Goal: Information Seeking & Learning: Find specific page/section

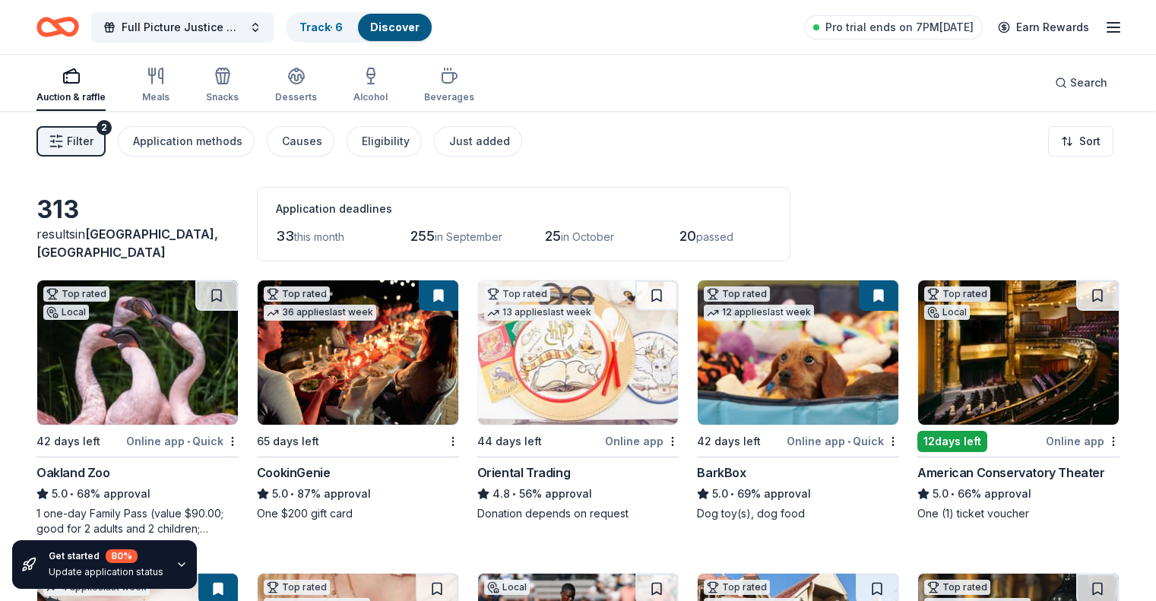
scroll to position [390, 0]
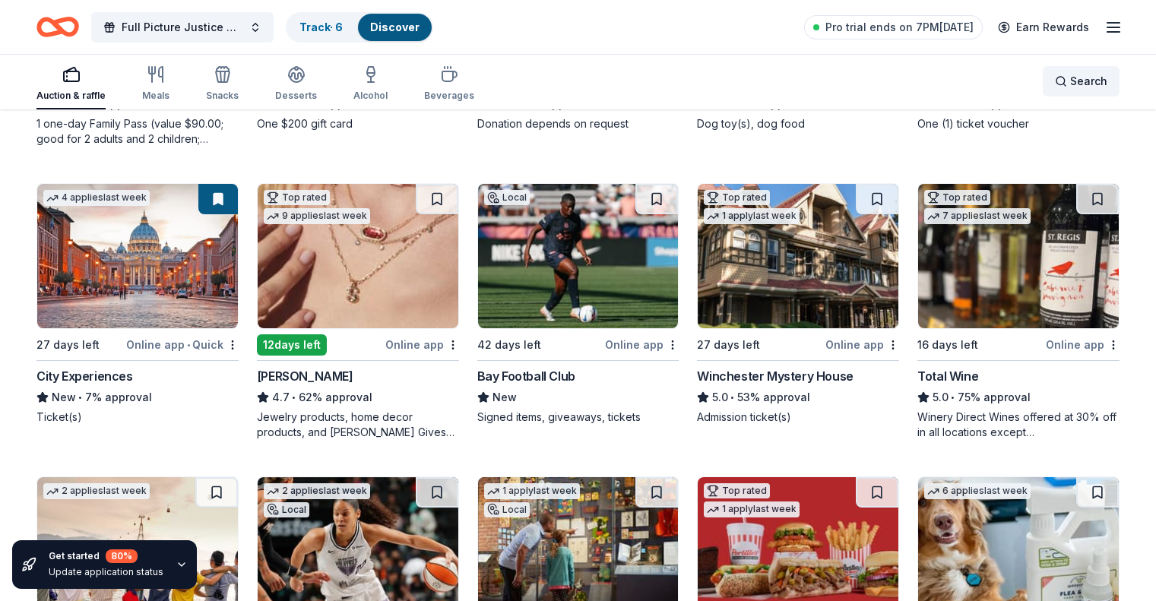
click at [1070, 84] on span "Search" at bounding box center [1088, 81] width 37 height 18
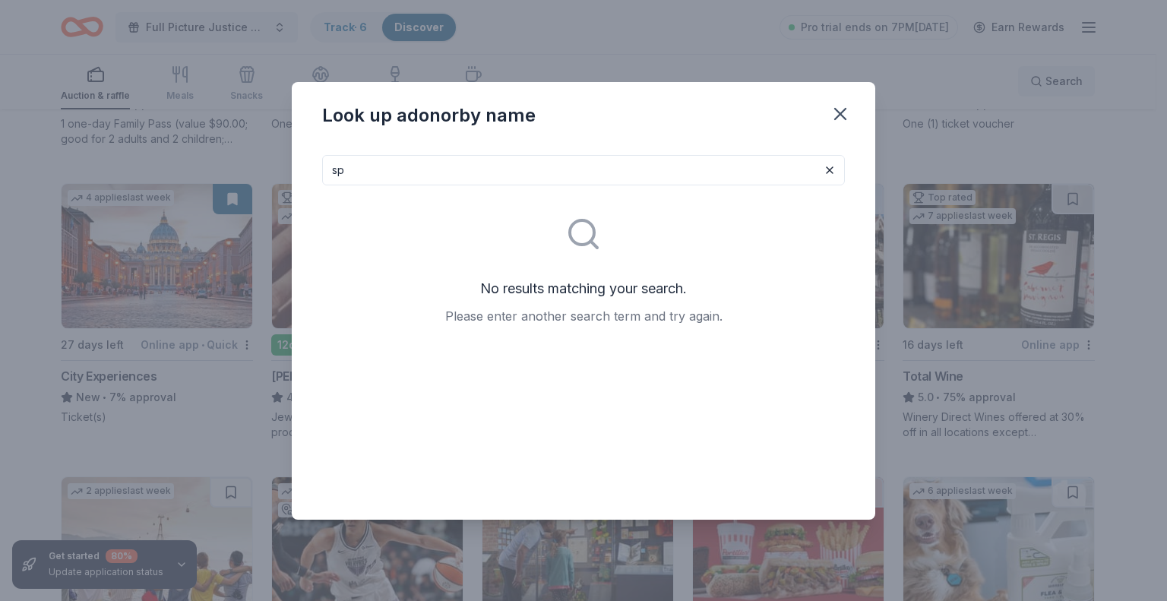
type input "s"
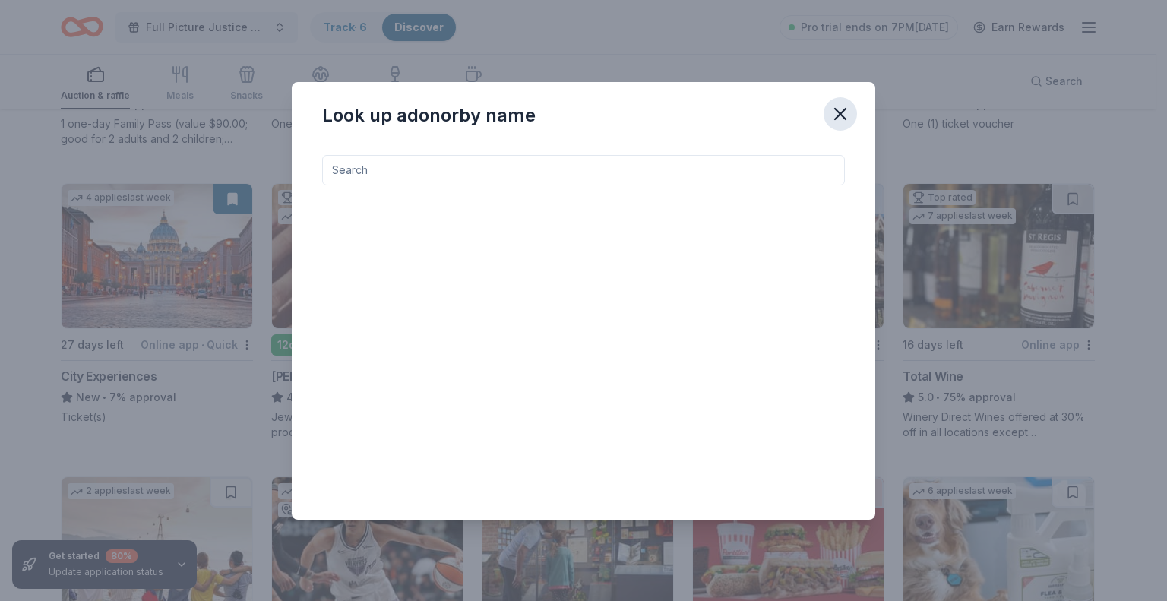
click at [840, 111] on icon "button" at bounding box center [840, 113] width 21 height 21
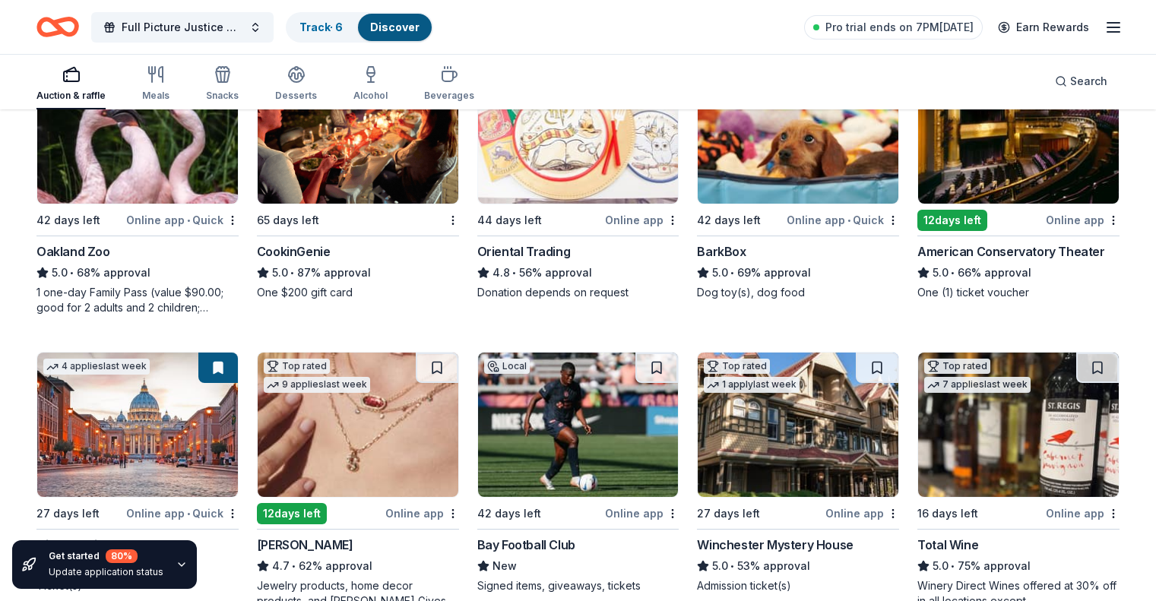
scroll to position [110, 0]
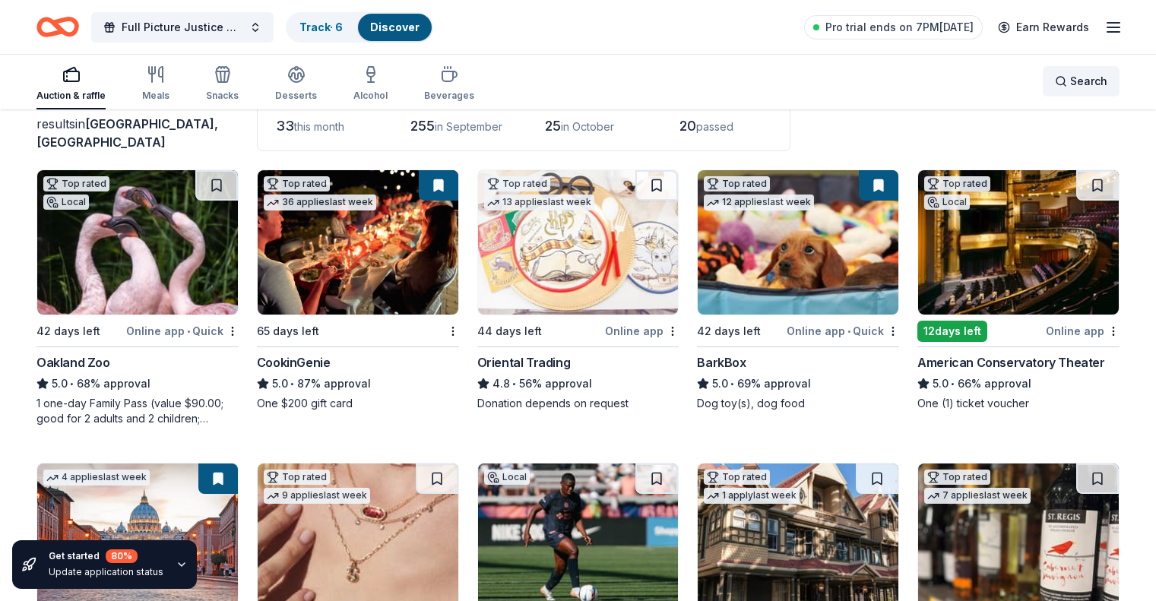
click at [1070, 79] on span "Search" at bounding box center [1088, 81] width 37 height 18
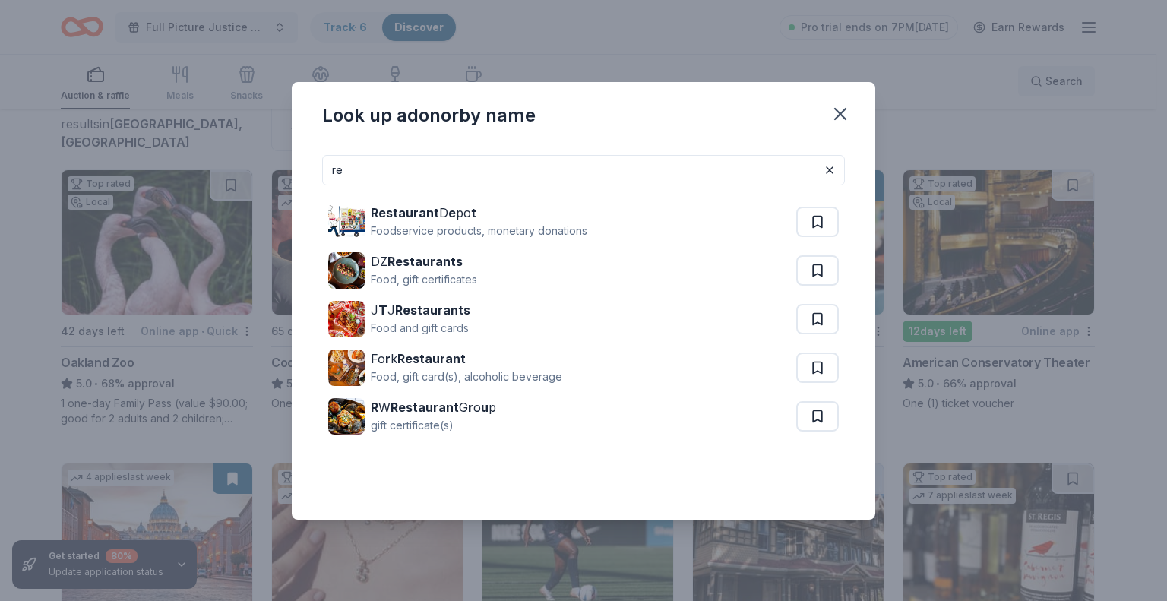
type input "r"
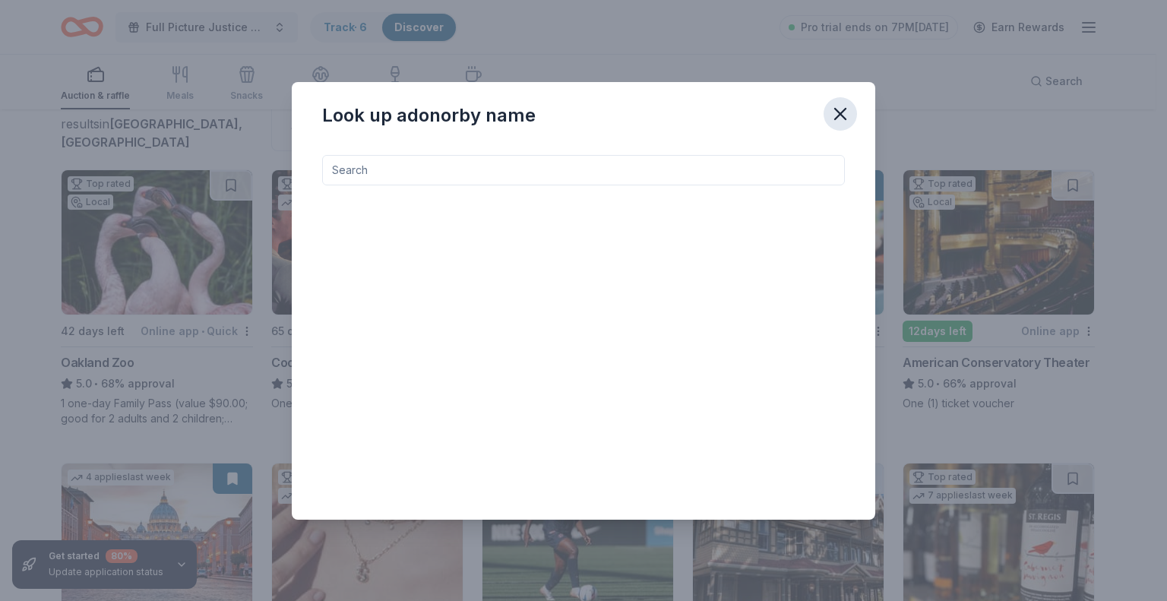
click at [840, 113] on icon "button" at bounding box center [840, 114] width 11 height 11
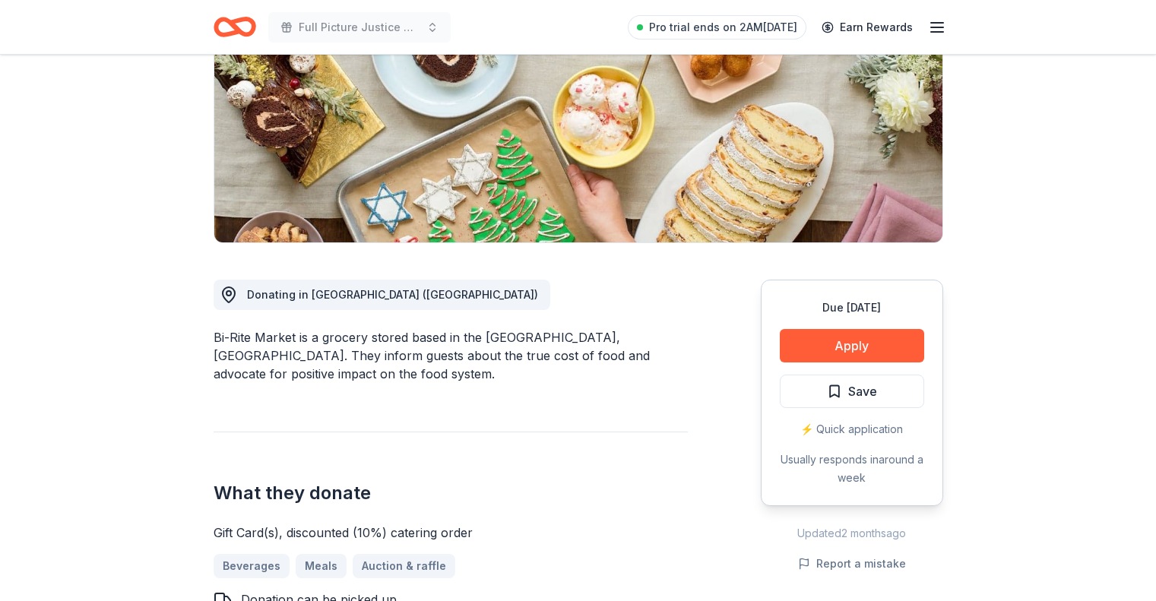
scroll to position [223, 0]
